Goal: Information Seeking & Learning: Find specific page/section

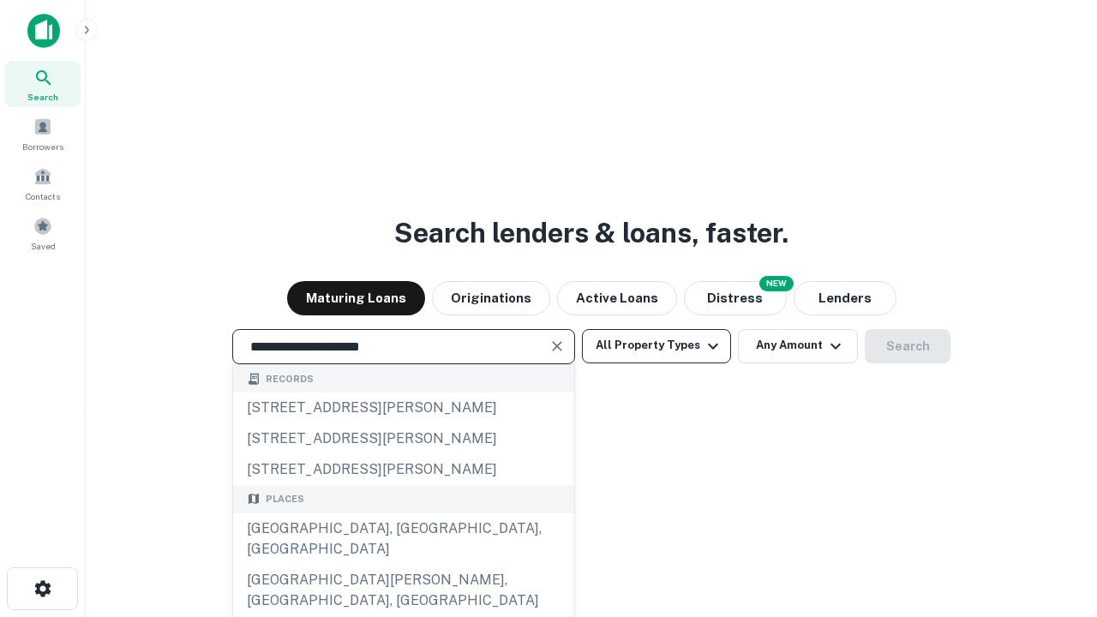
click at [656, 345] on button "All Property Types" at bounding box center [656, 346] width 149 height 34
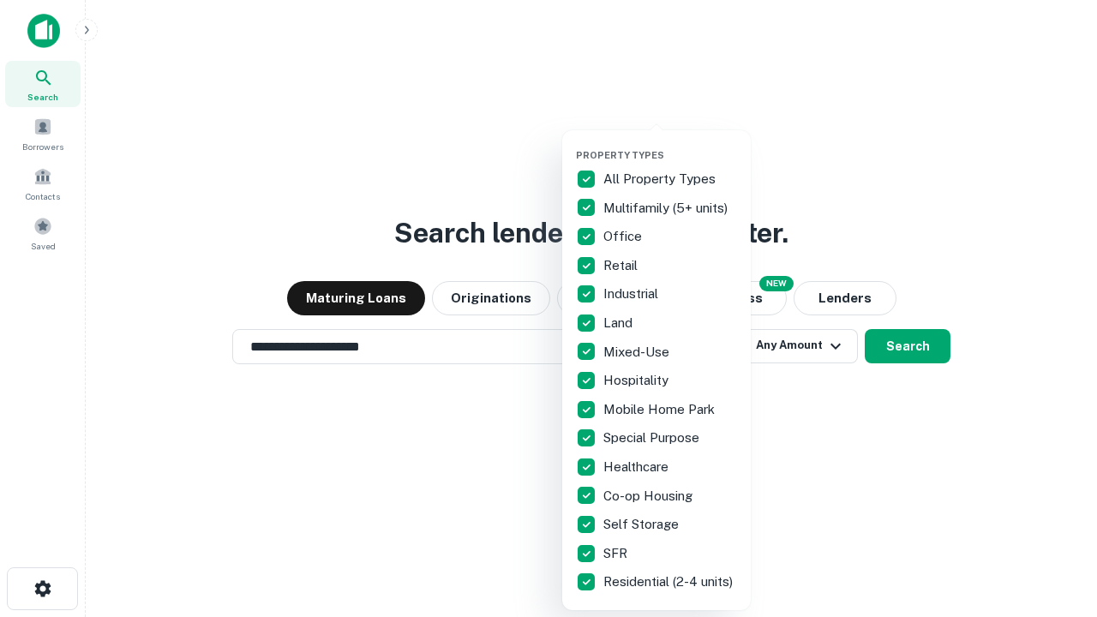
type input "**********"
click at [670, 144] on button "button" at bounding box center [670, 144] width 189 height 1
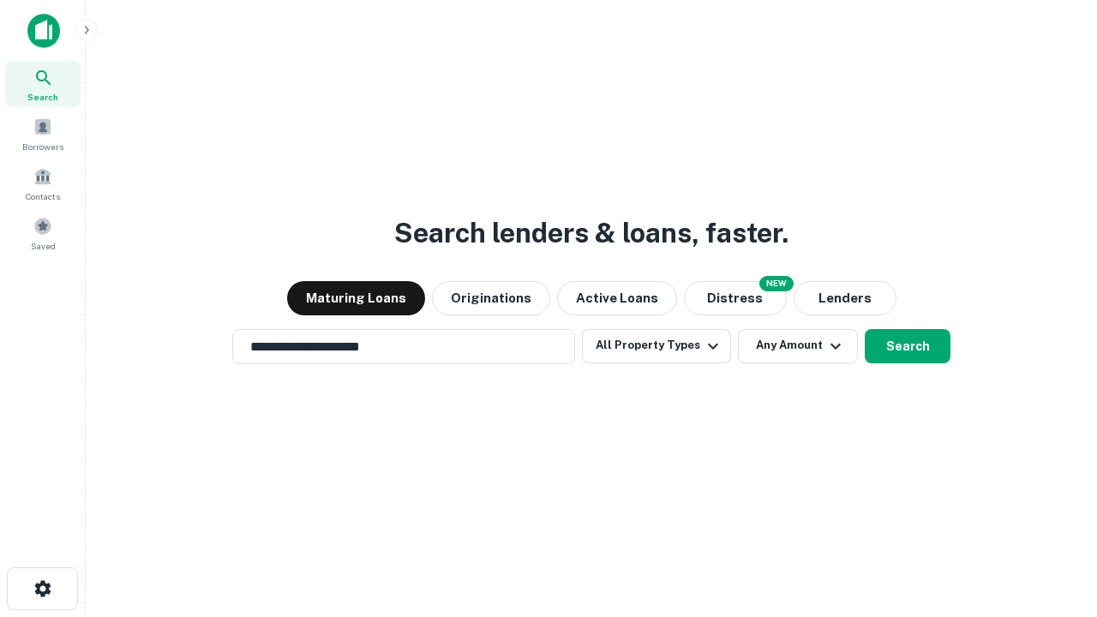
scroll to position [27, 0]
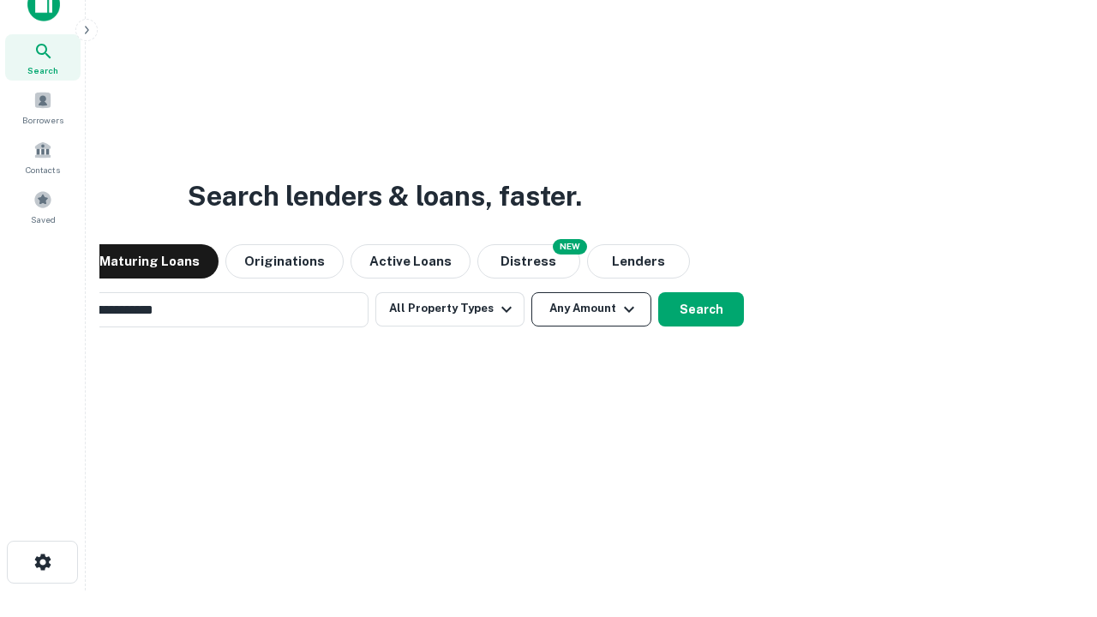
click at [531, 292] on button "Any Amount" at bounding box center [591, 309] width 120 height 34
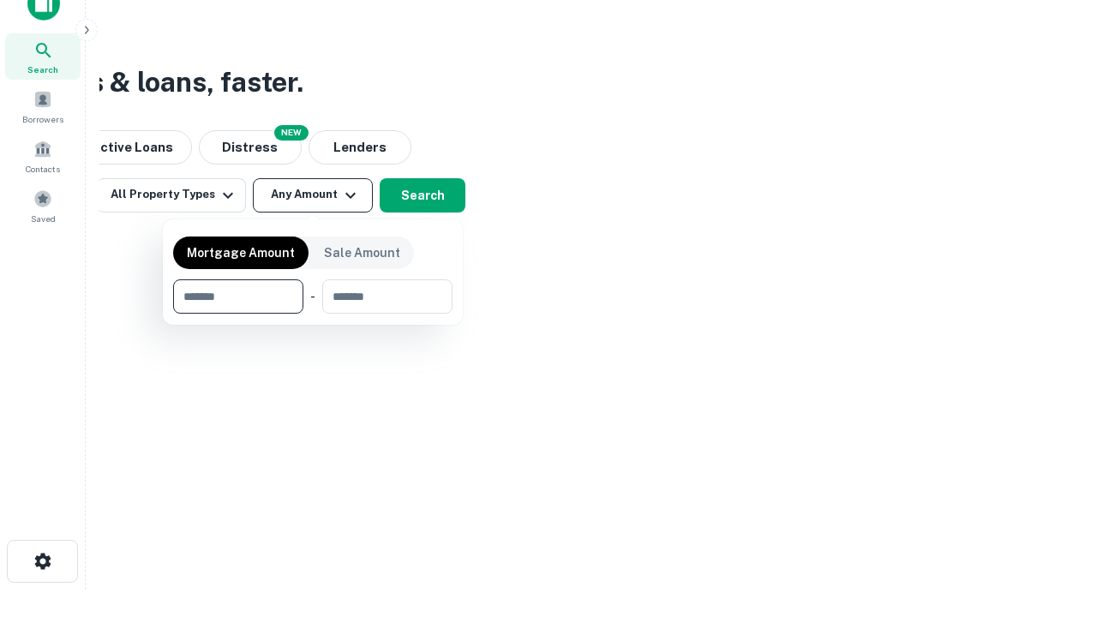
type input "*******"
click at [313, 314] on button "button" at bounding box center [312, 314] width 279 height 1
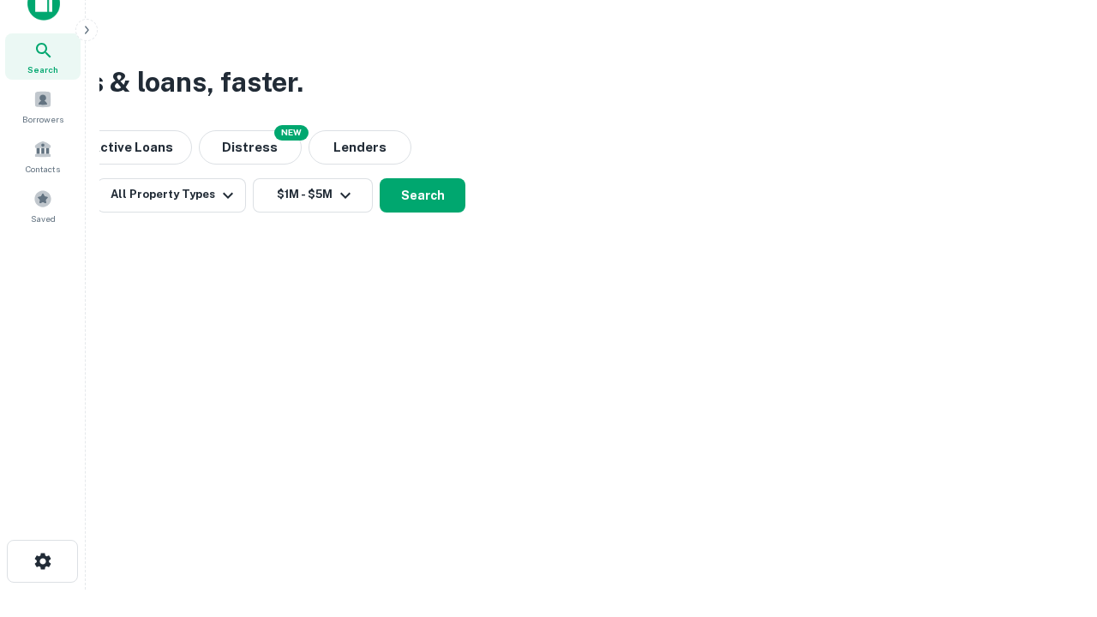
scroll to position [10, 316]
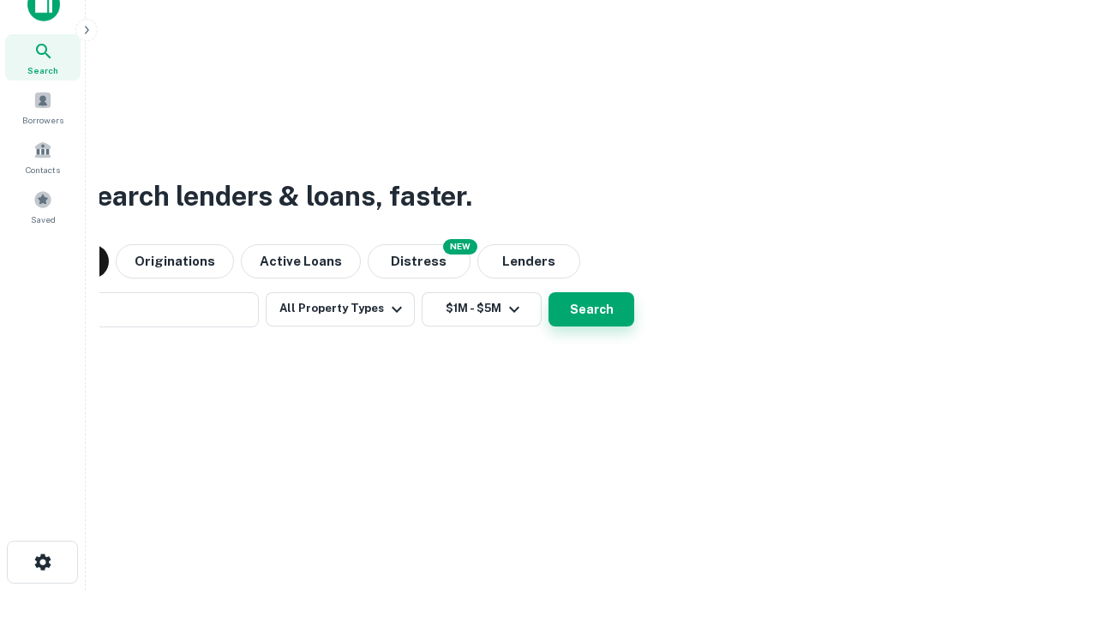
click at [548, 292] on button "Search" at bounding box center [591, 309] width 86 height 34
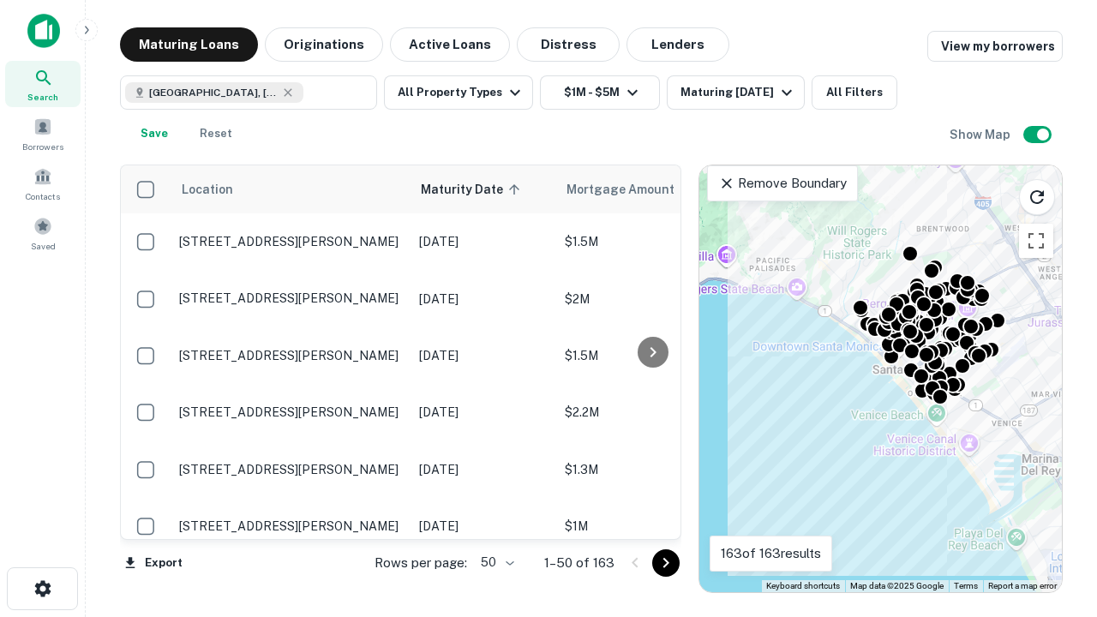
click at [494, 562] on body "Search Borrowers Contacts Saved Maturing Loans Originations Active Loans Distre…" at bounding box center [548, 308] width 1097 height 617
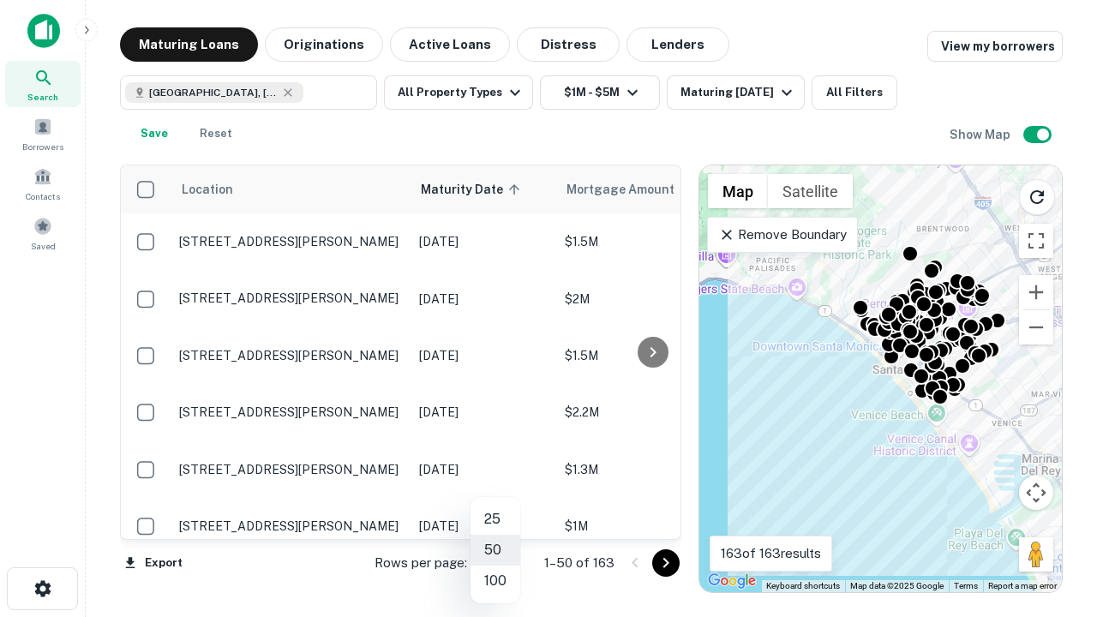
click at [495, 519] on li "25" at bounding box center [495, 519] width 50 height 31
